Goal: Transaction & Acquisition: Subscribe to service/newsletter

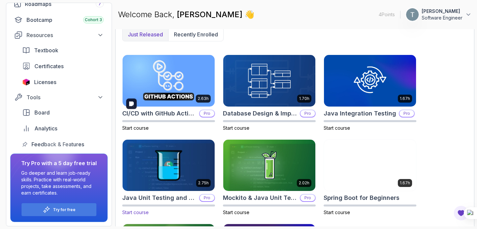
scroll to position [180, 0]
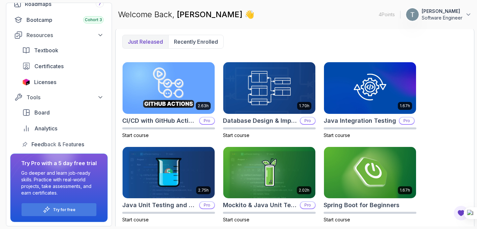
click at [192, 32] on div "Just released Recently enrolled 2.63h CI/CD with GitHub Actions Pro Start cours…" at bounding box center [294, 171] width 359 height 287
click at [191, 35] on button "Recently enrolled" at bounding box center [195, 41] width 55 height 13
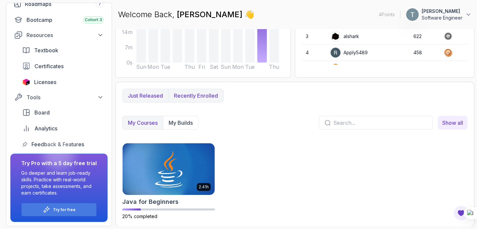
click at [138, 92] on p "Just released" at bounding box center [145, 96] width 35 height 8
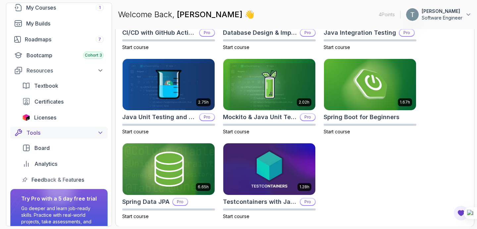
scroll to position [0, 0]
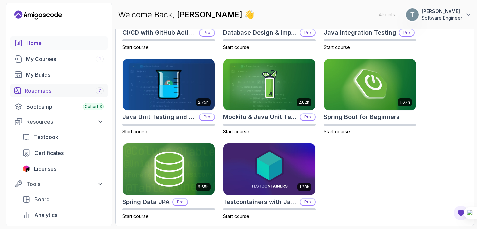
click at [43, 87] on div "Roadmaps 7" at bounding box center [64, 91] width 79 height 8
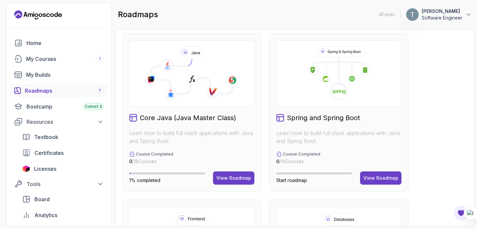
scroll to position [161, 0]
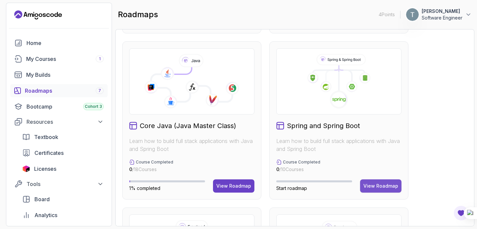
click at [375, 186] on div "View Roadmap" at bounding box center [380, 186] width 35 height 7
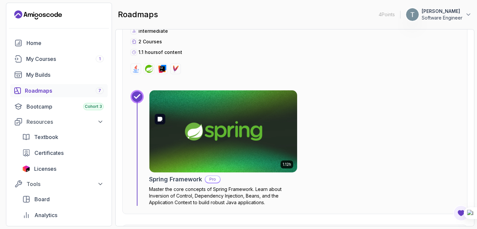
scroll to position [551, 0]
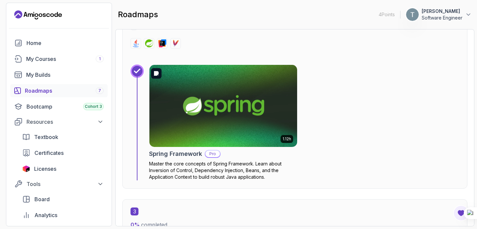
click at [215, 125] on img at bounding box center [223, 106] width 155 height 86
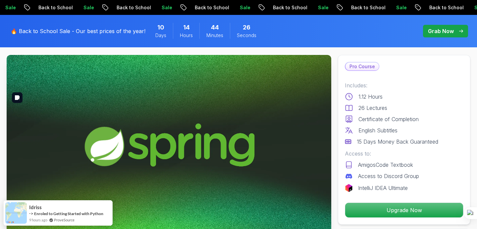
scroll to position [89, 0]
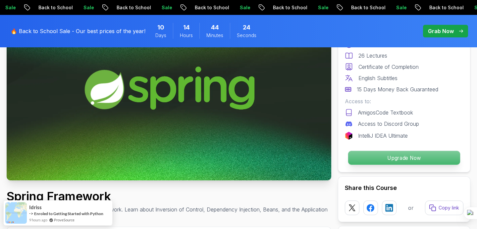
click at [363, 153] on p "Upgrade Now" at bounding box center [404, 158] width 112 height 14
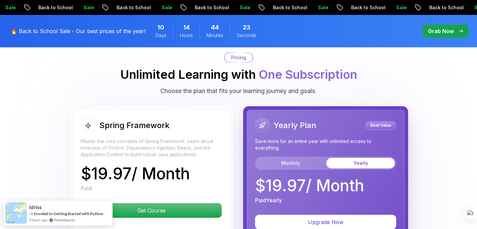
scroll to position [1154, 0]
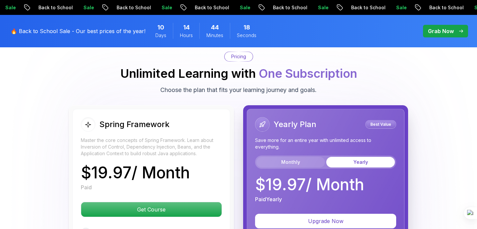
click at [288, 157] on button "Monthly" at bounding box center [290, 162] width 69 height 11
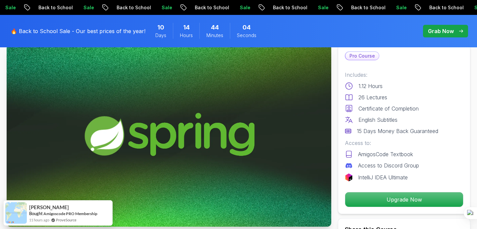
scroll to position [0, 0]
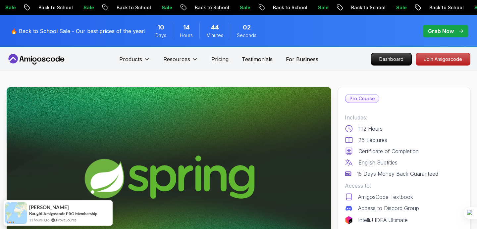
drag, startPoint x: 74, startPoint y: 62, endPoint x: 29, endPoint y: 61, distance: 44.7
click at [29, 61] on nav "Products Resources Pricing Testimonials For Business Dashboard Join Amigoscode" at bounding box center [239, 59] width 464 height 24
click at [29, 61] on icon at bounding box center [28, 60] width 6 height 4
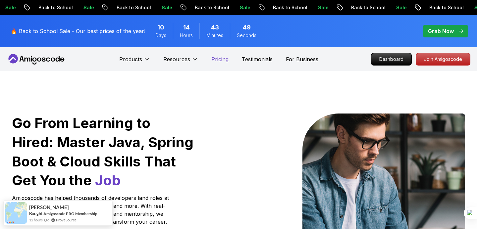
click at [220, 63] on p "Pricing" at bounding box center [219, 59] width 17 height 8
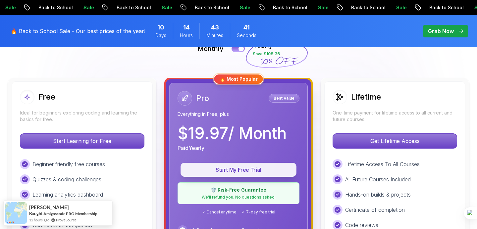
scroll to position [165, 0]
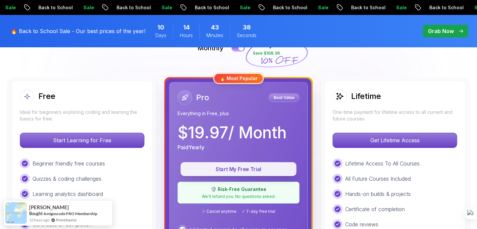
click at [235, 171] on p "Start My Free Trial" at bounding box center [238, 170] width 101 height 8
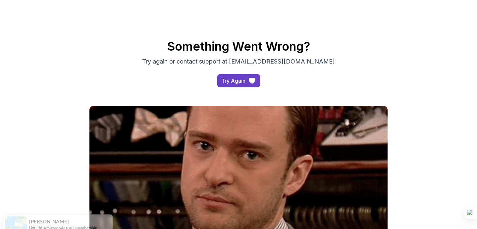
click at [290, 62] on p "Try again or contact support at [EMAIL_ADDRESS][DOMAIN_NAME]" at bounding box center [238, 61] width 223 height 9
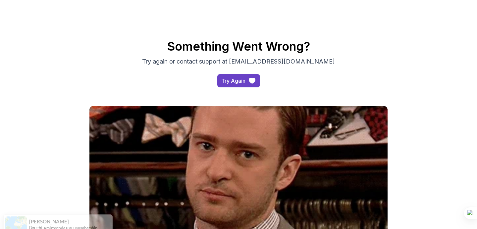
click at [290, 62] on p "Try again or contact support at [EMAIL_ADDRESS][DOMAIN_NAME]" at bounding box center [238, 61] width 223 height 9
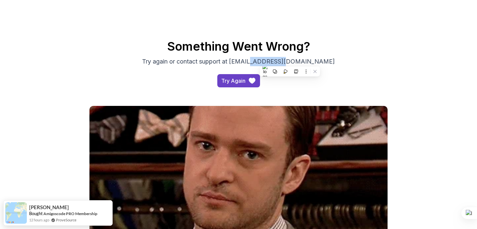
copy p "amigoscode"
